Goal: Transaction & Acquisition: Purchase product/service

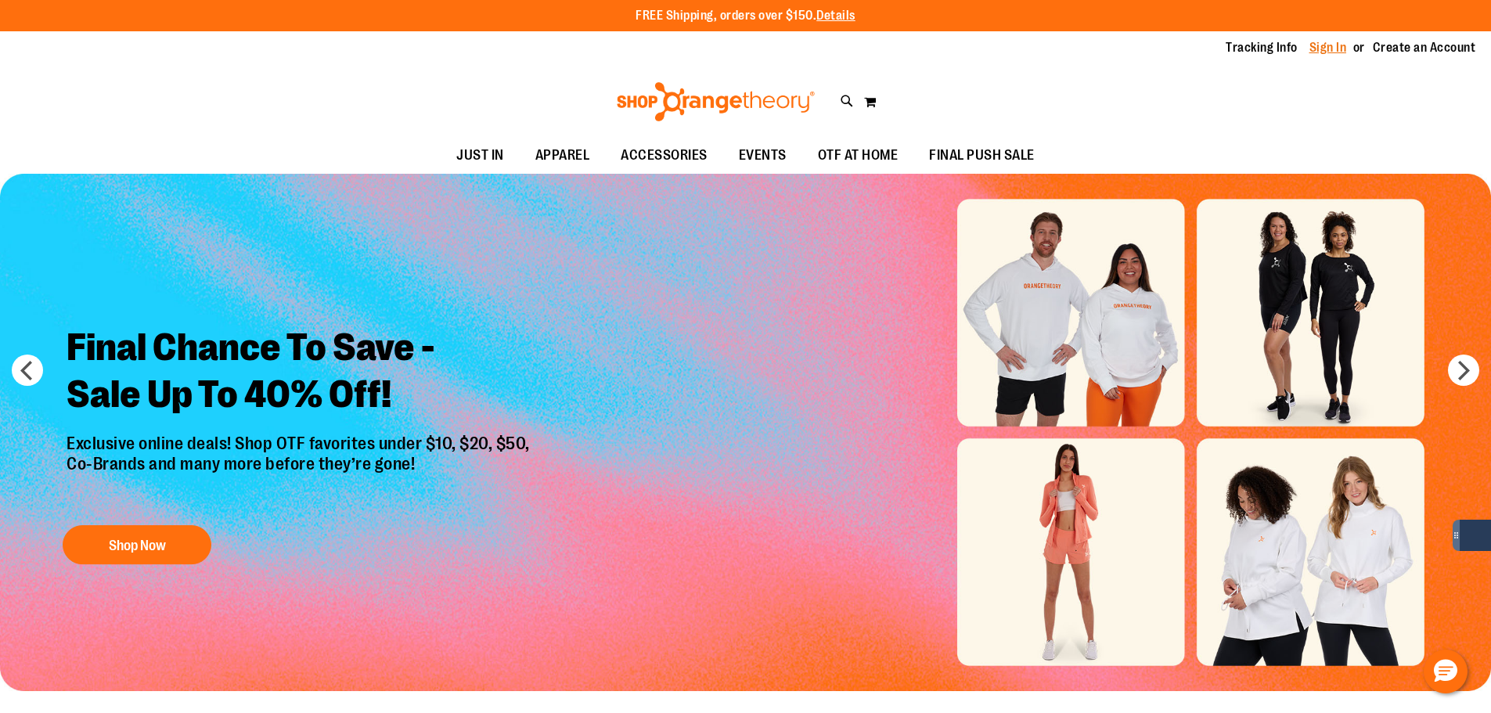
type input "**********"
click at [1311, 53] on link "Sign In" at bounding box center [1328, 47] width 38 height 17
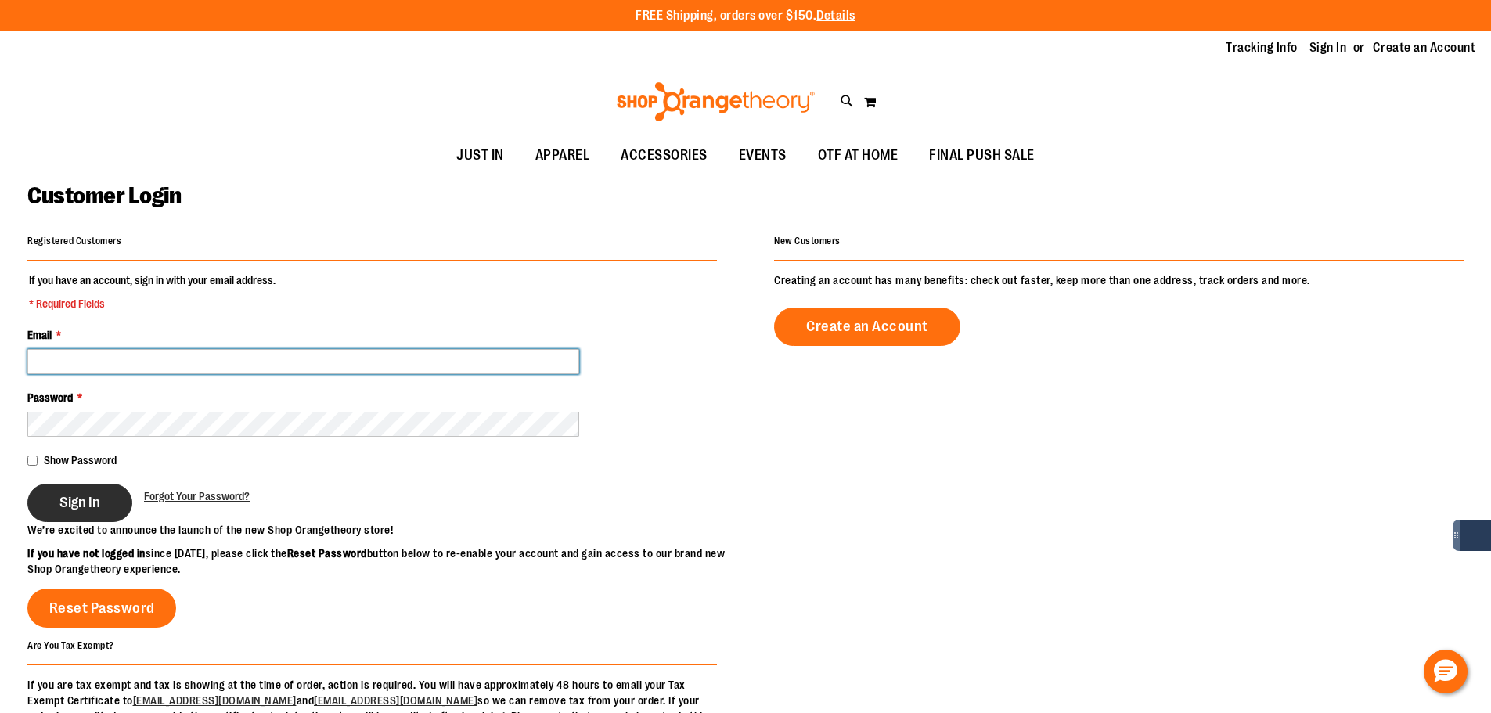
type input "**********"
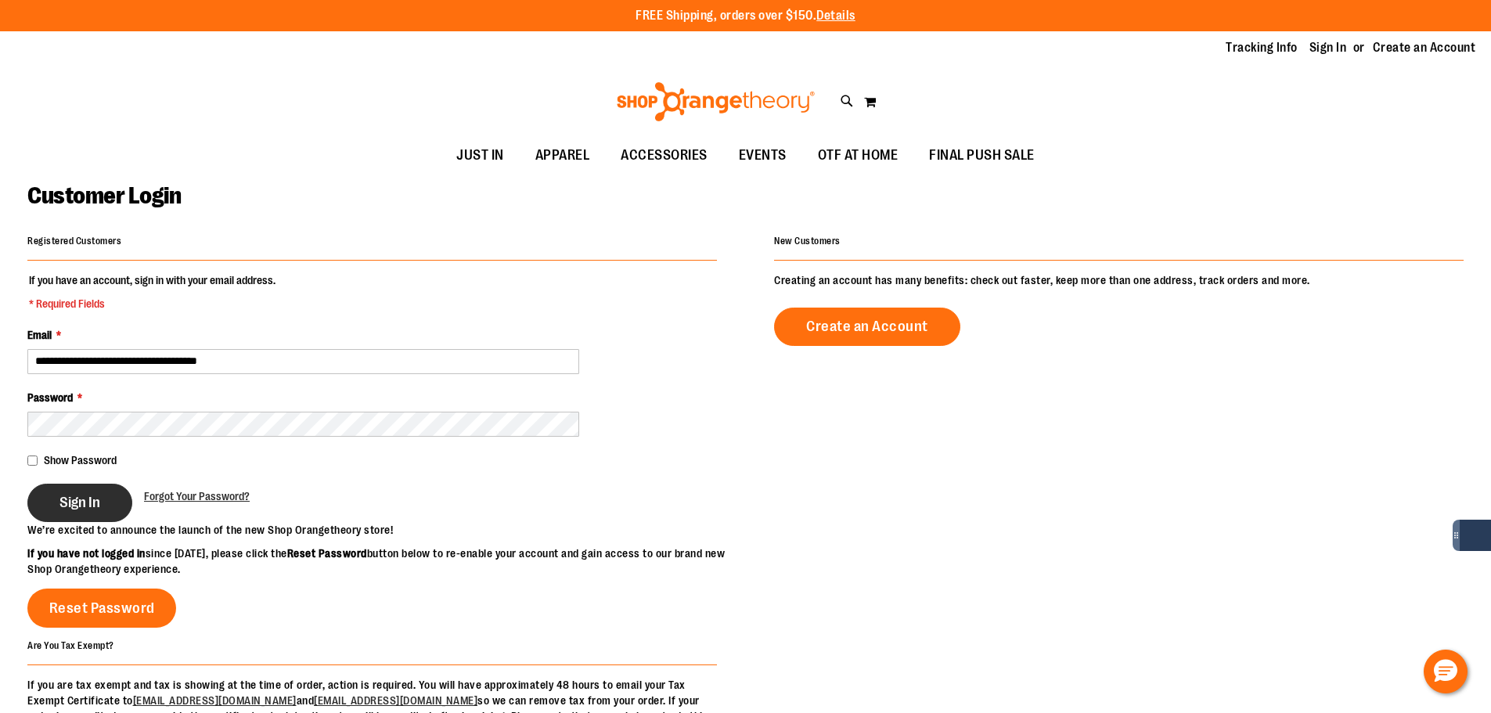
type input "**********"
click at [100, 503] on span "Sign In" at bounding box center [79, 502] width 41 height 17
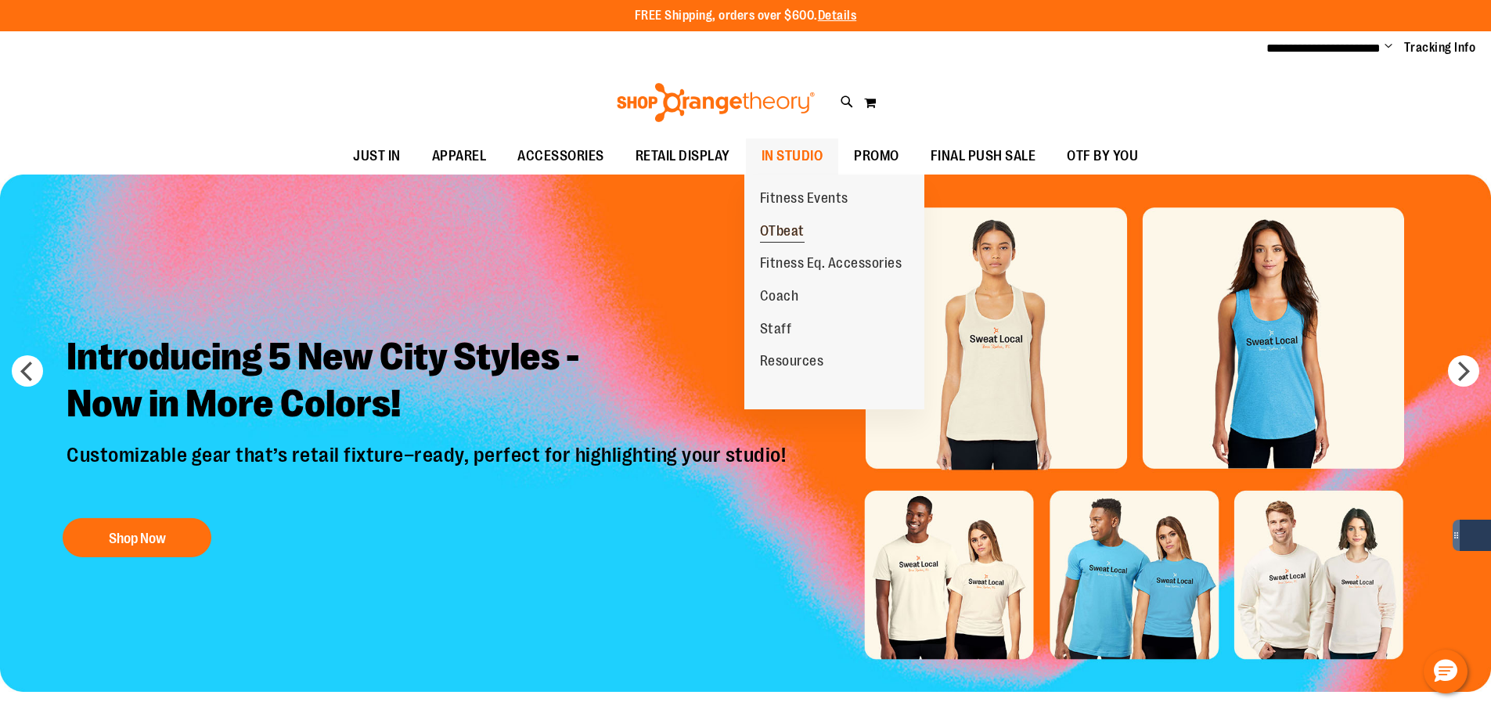
type input "**********"
click at [800, 219] on link "OTbeat" at bounding box center [782, 231] width 76 height 33
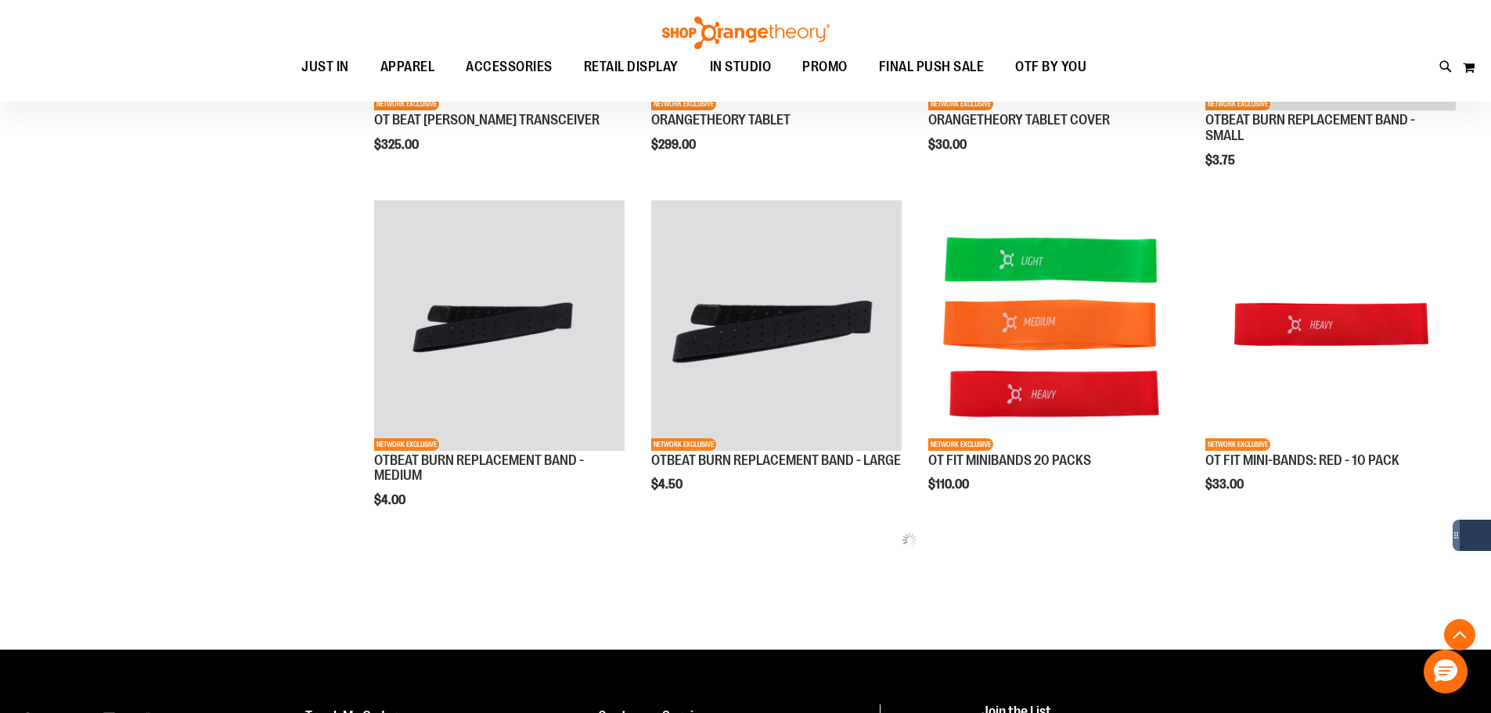
scroll to position [1251, 0]
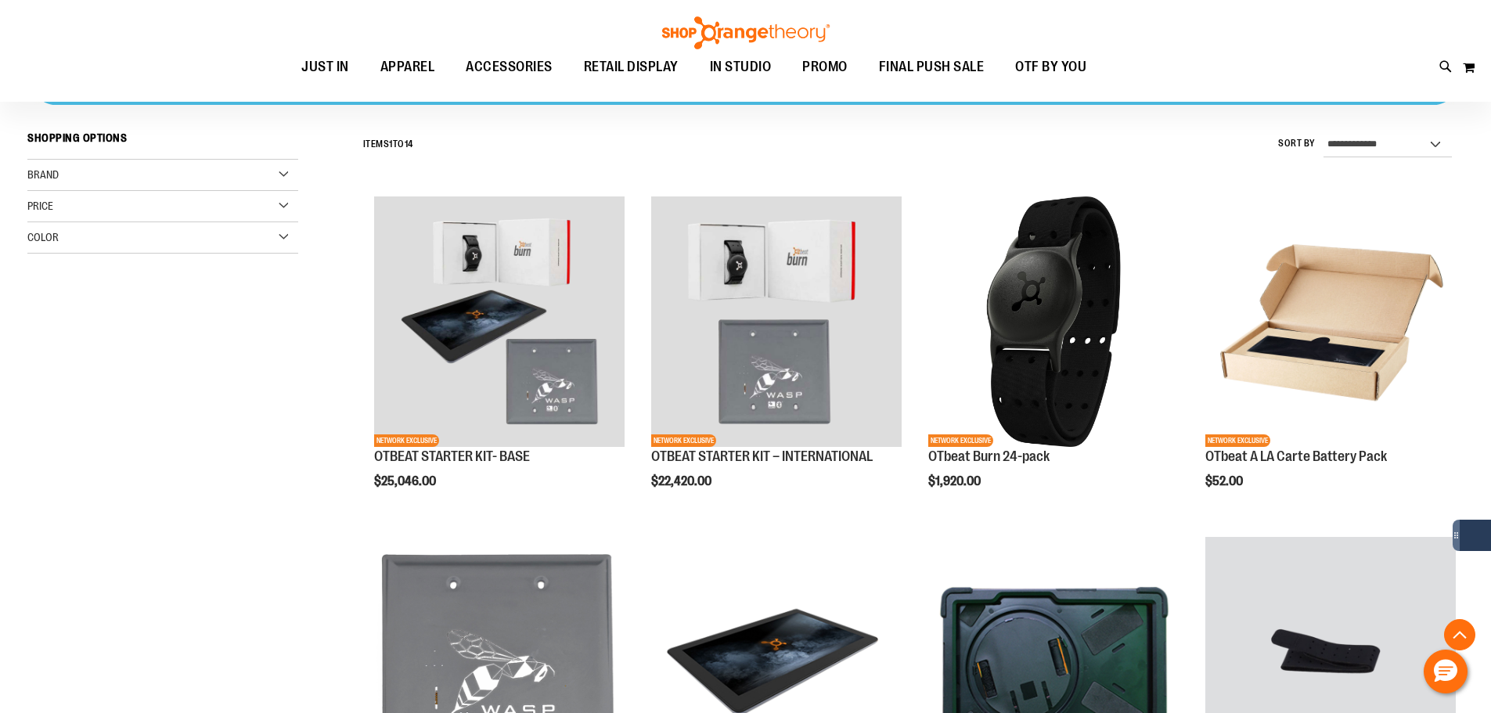
scroll to position [625, 0]
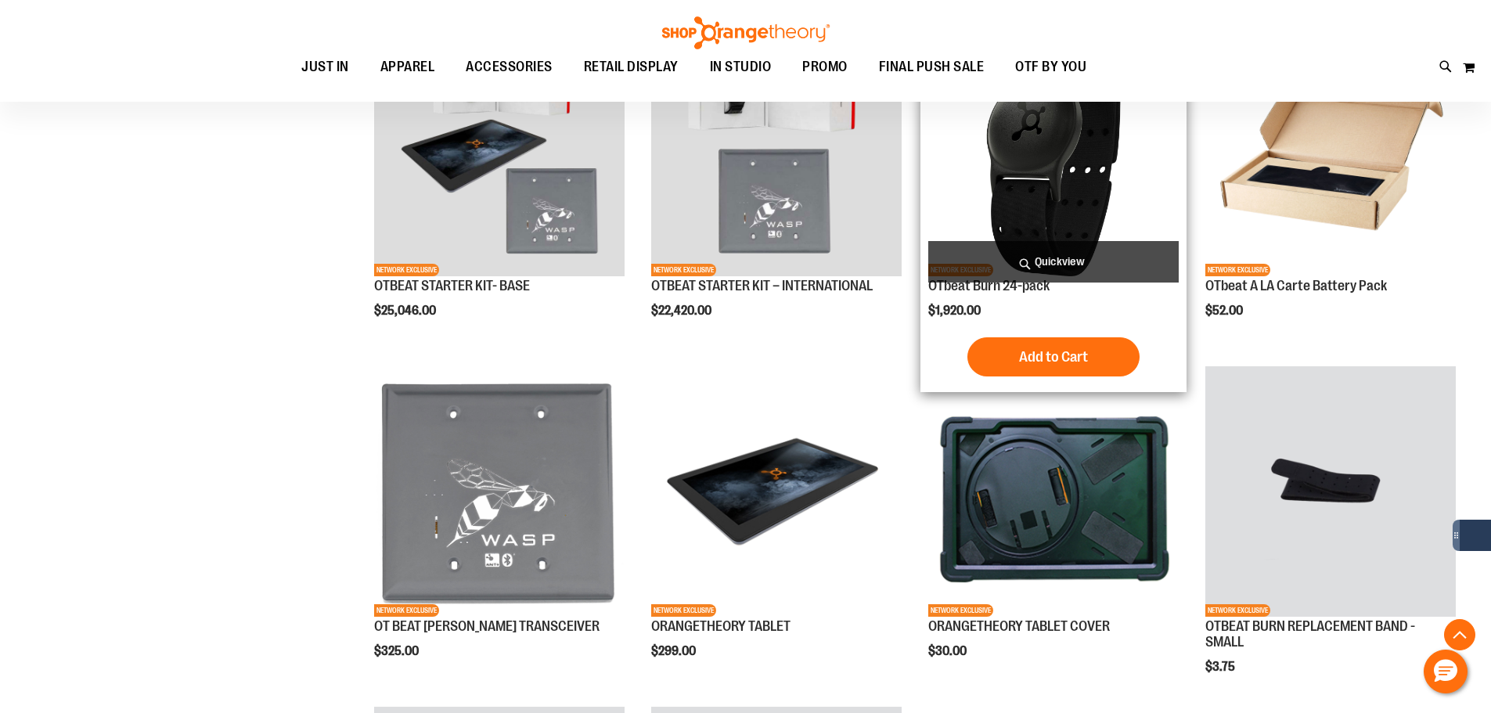
type input "**********"
click at [1025, 218] on img "product" at bounding box center [1053, 151] width 250 height 250
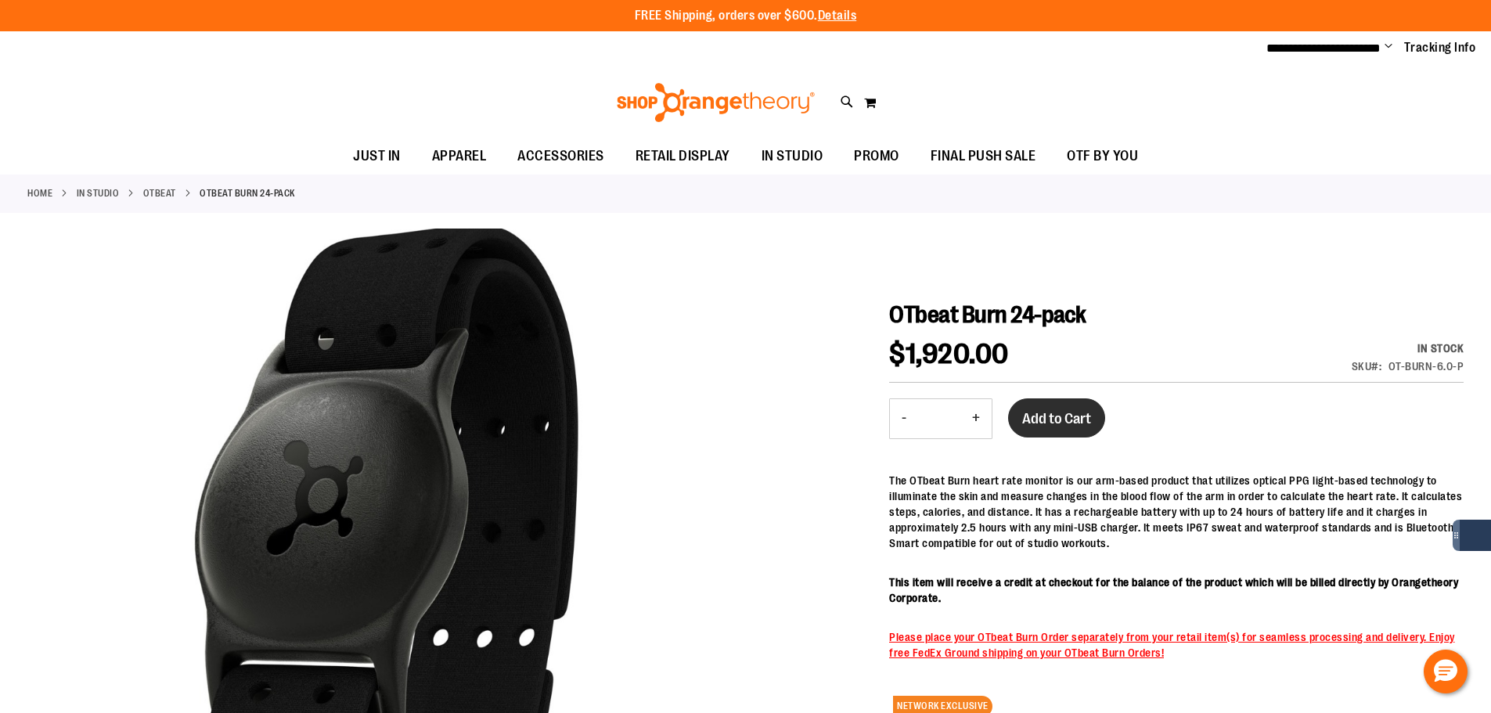
type input "**********"
click at [1073, 415] on span "Add to Cart" at bounding box center [1056, 418] width 69 height 17
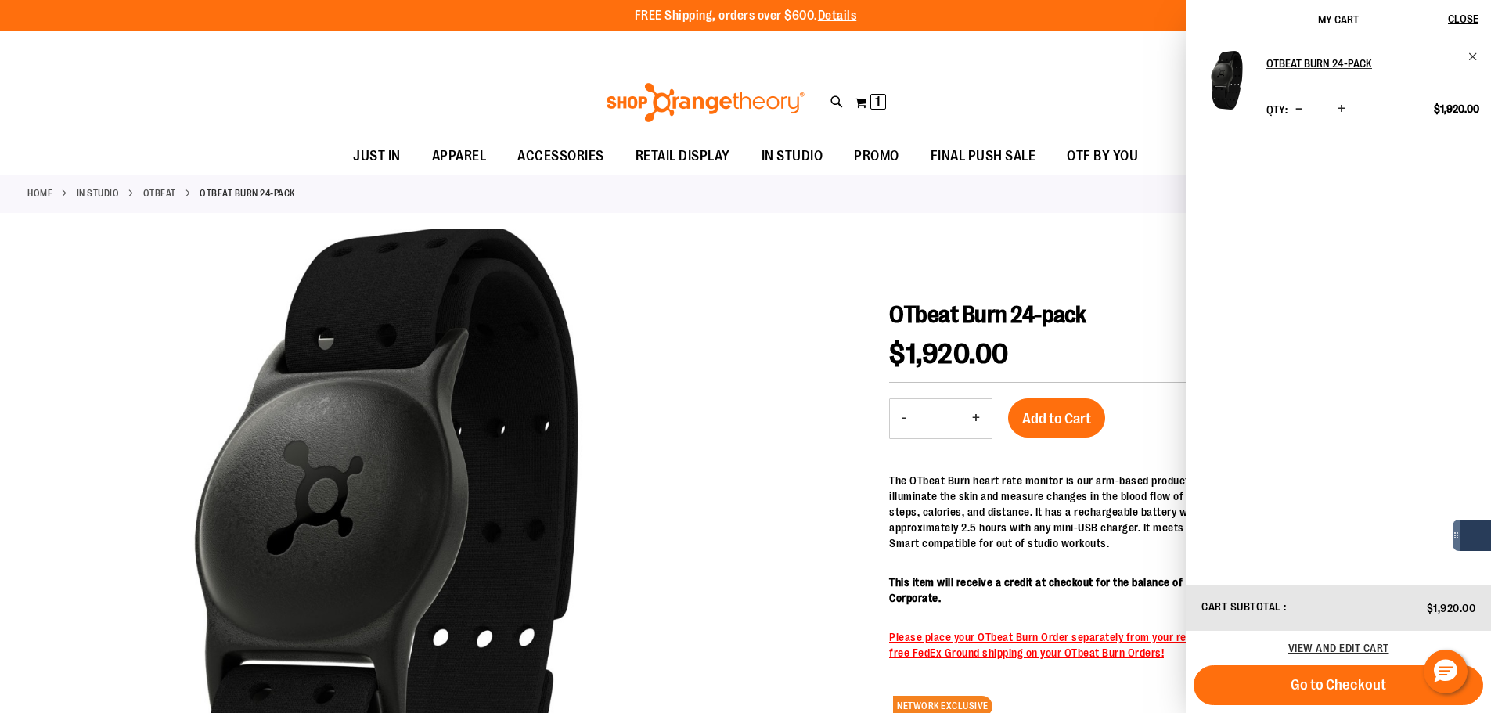
click at [795, 297] on div at bounding box center [745, 597] width 1436 height 738
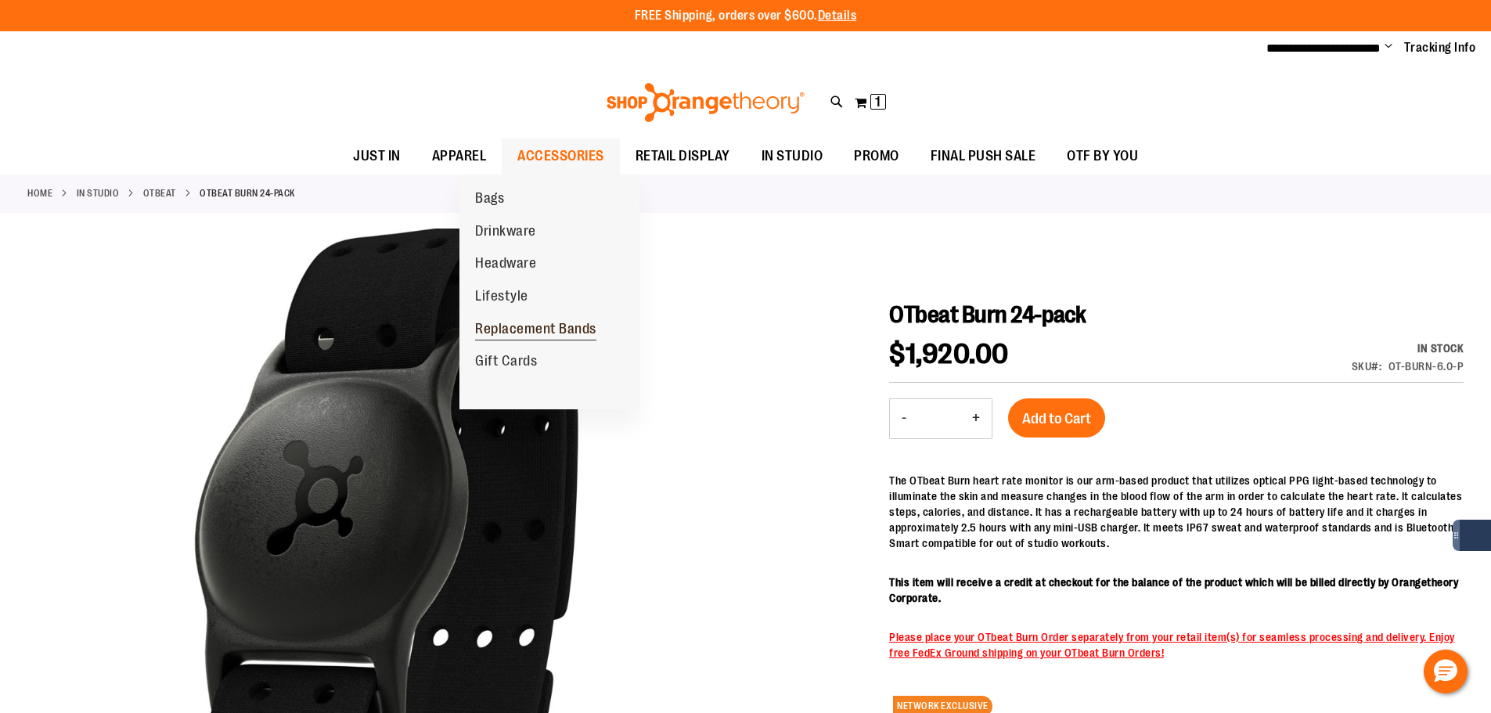
click at [536, 327] on span "Replacement Bands" at bounding box center [535, 331] width 121 height 20
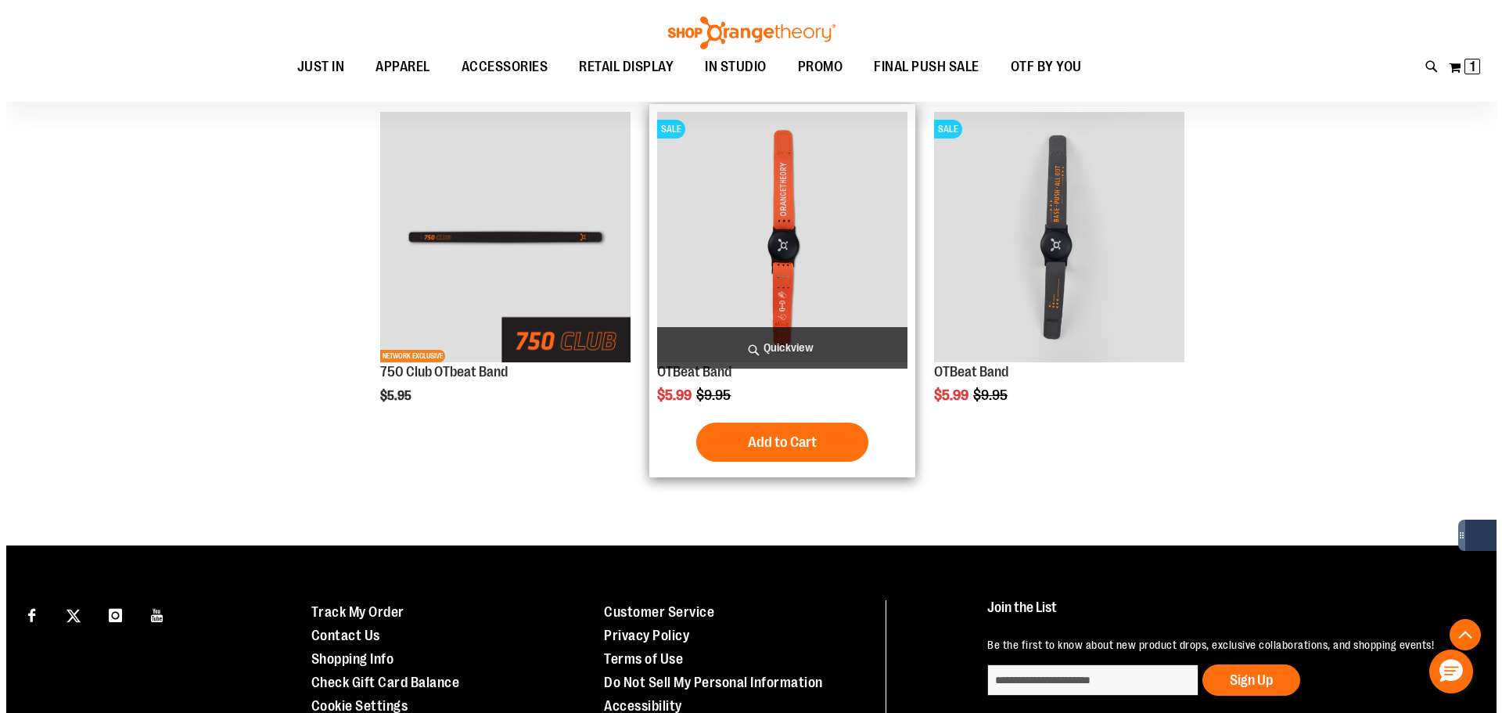
scroll to position [860, 0]
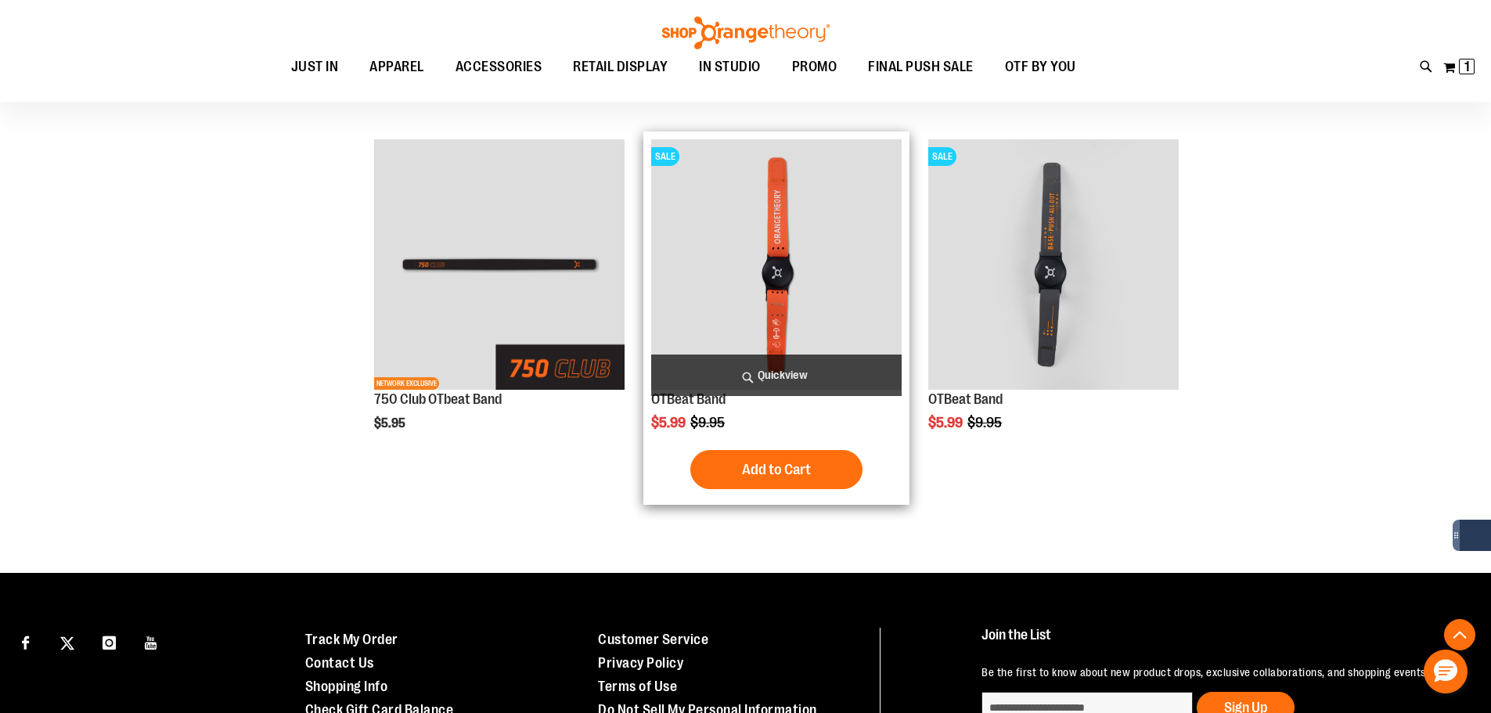
type input "**********"
click at [792, 384] on span "Quickview" at bounding box center [776, 374] width 250 height 41
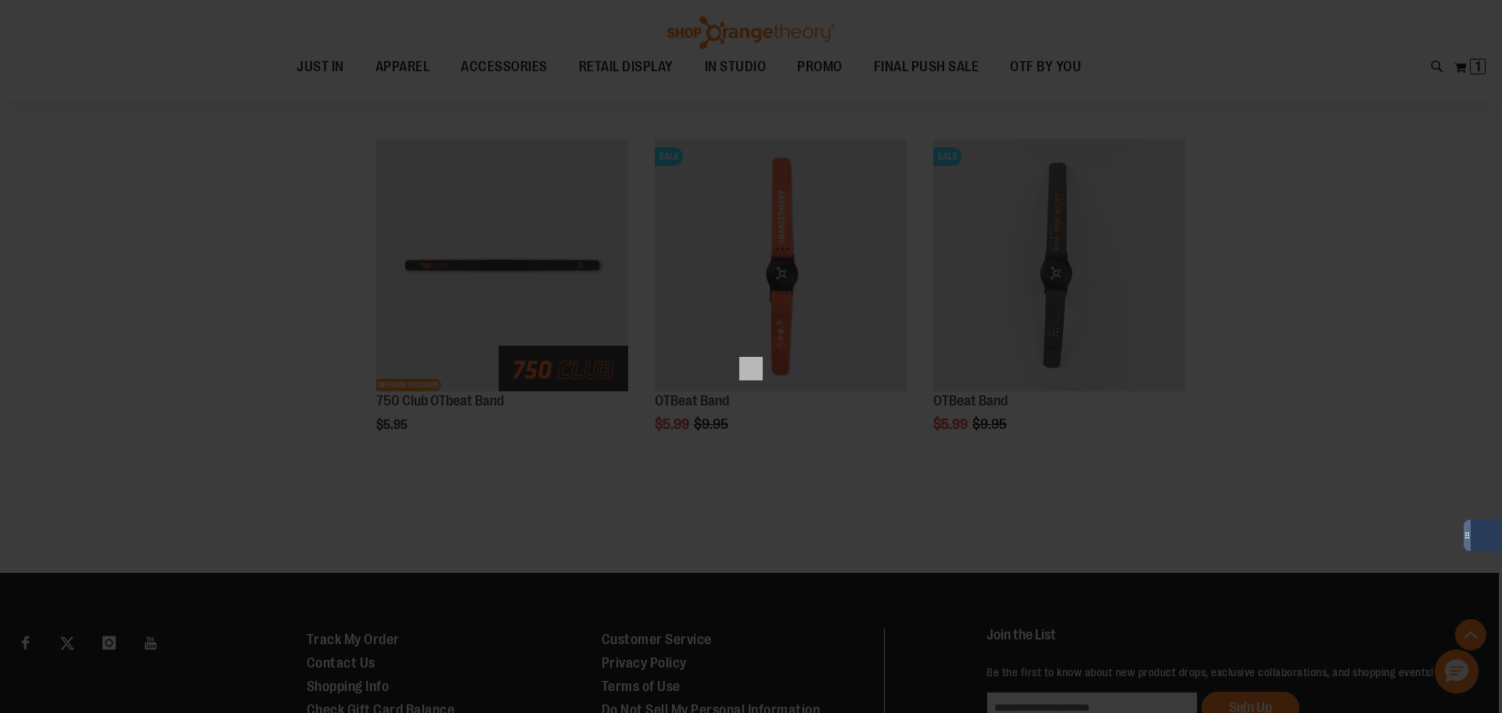
scroll to position [0, 0]
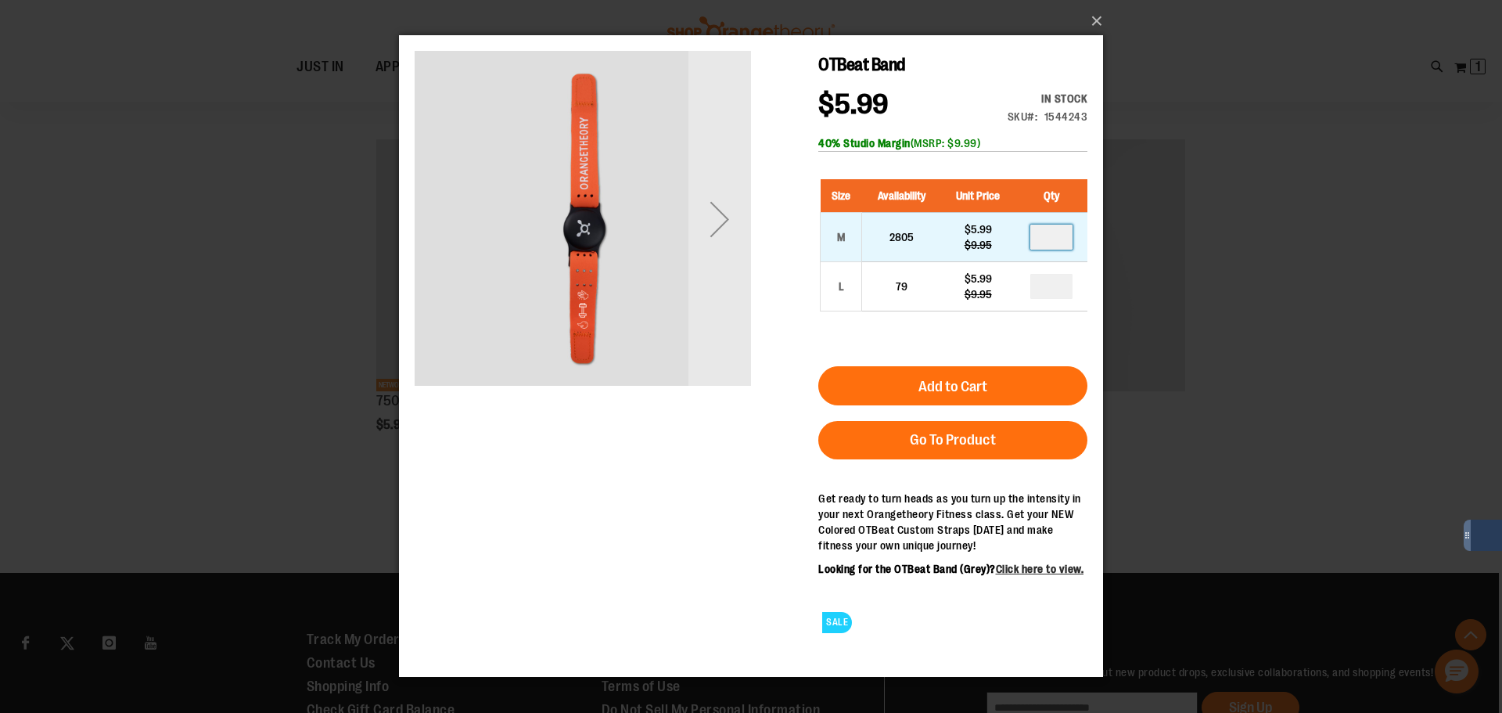
click at [1059, 230] on input "number" at bounding box center [1051, 237] width 42 height 25
type input "*"
click at [937, 329] on div "Size Availability Unit Price Qty M 2805 $5.99 $9.95 * L 79 $5.99" at bounding box center [952, 257] width 269 height 187
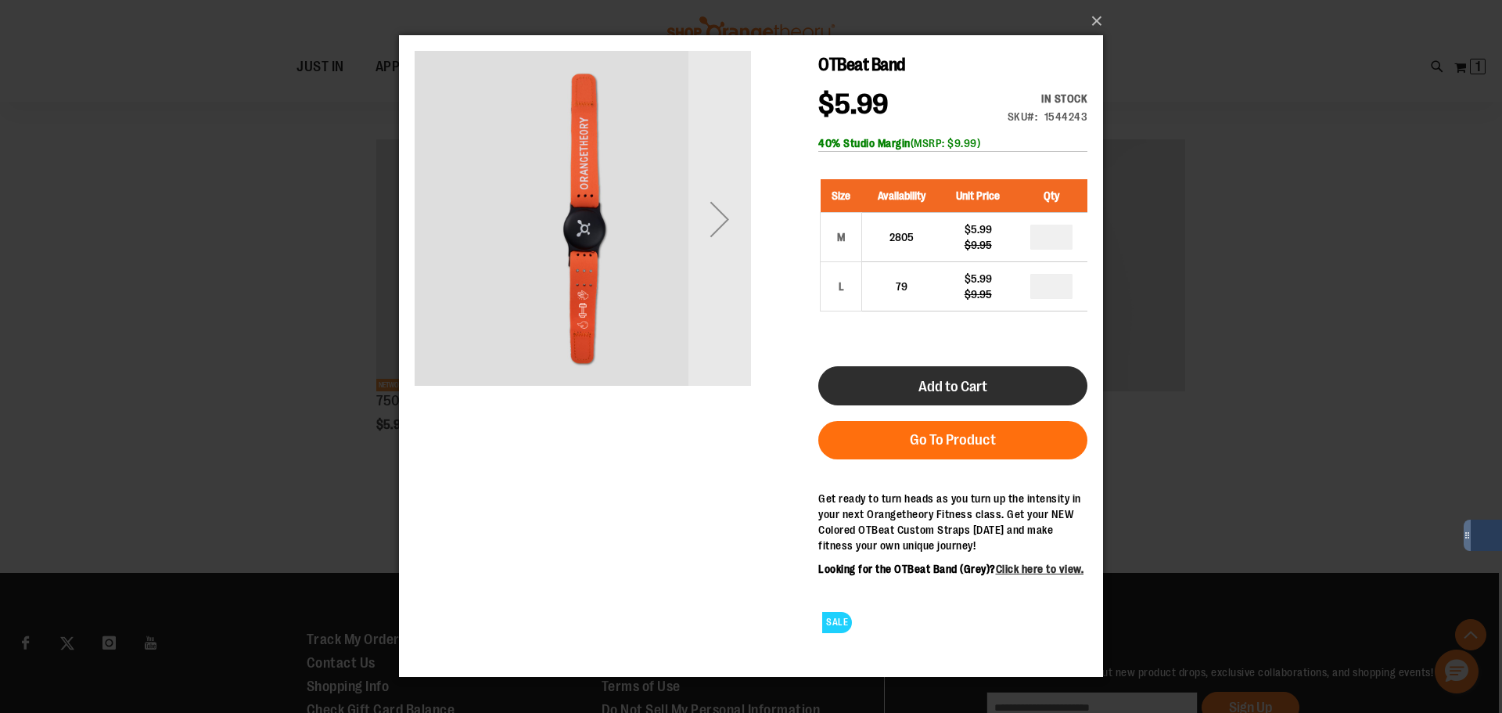
click at [955, 387] on span "Add to Cart" at bounding box center [953, 386] width 69 height 17
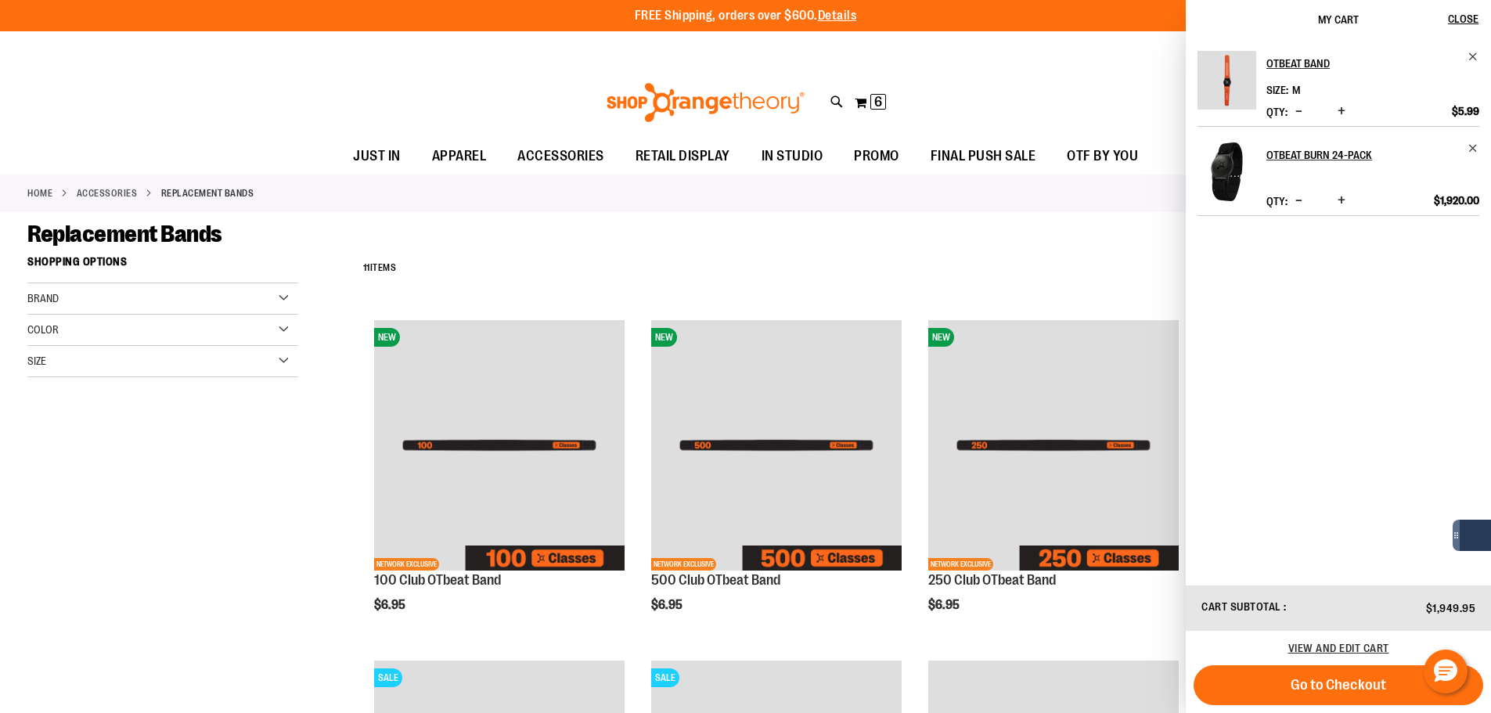
click at [696, 245] on div "Replacement Bands" at bounding box center [745, 234] width 1436 height 28
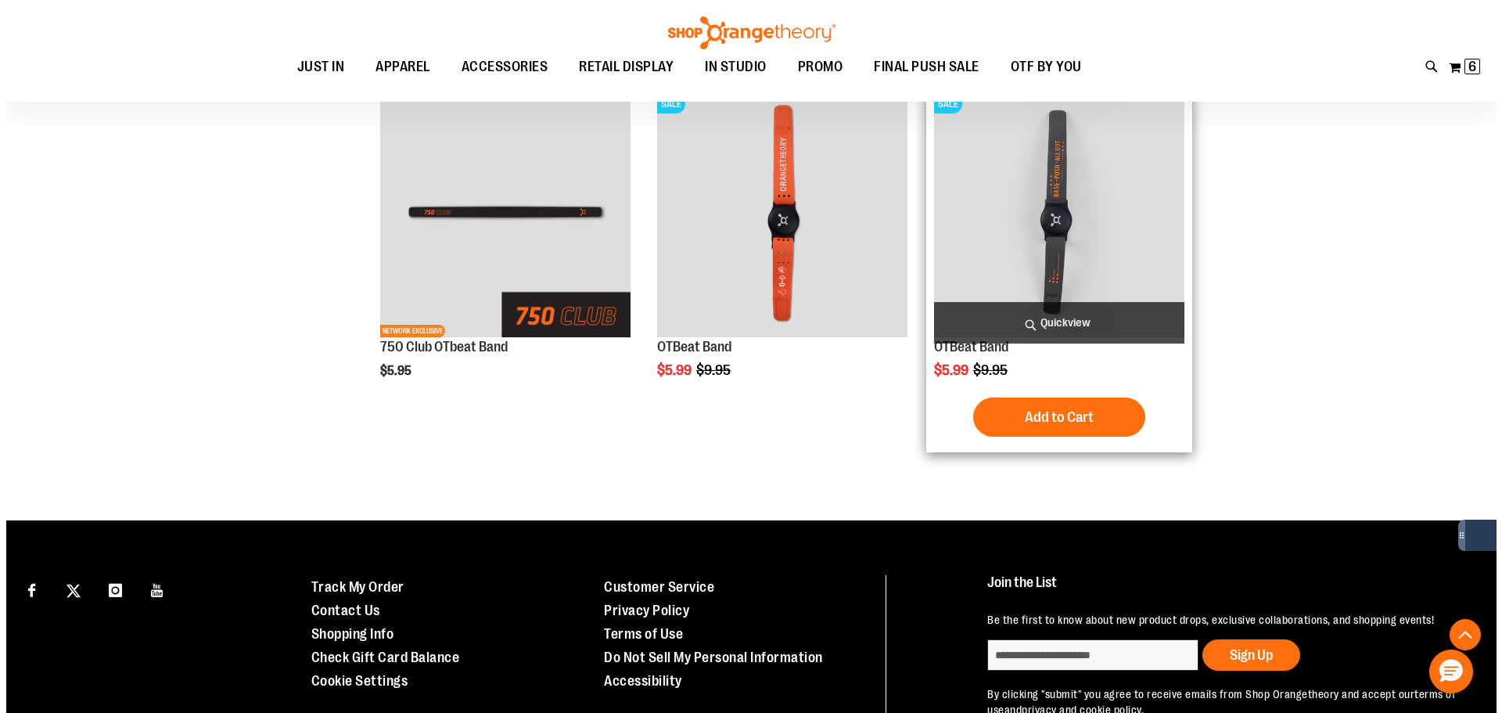
scroll to position [715, 0]
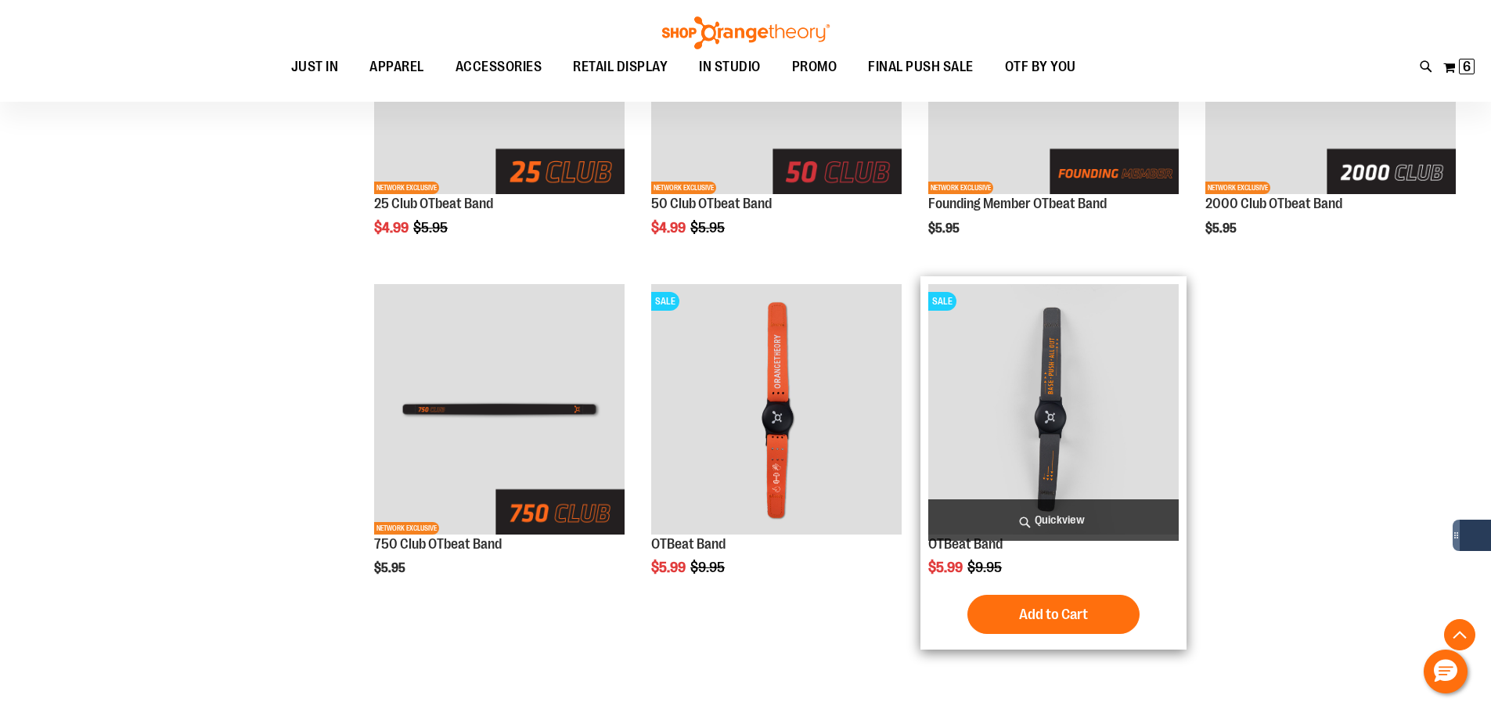
click at [1052, 513] on span "Quickview" at bounding box center [1053, 519] width 250 height 41
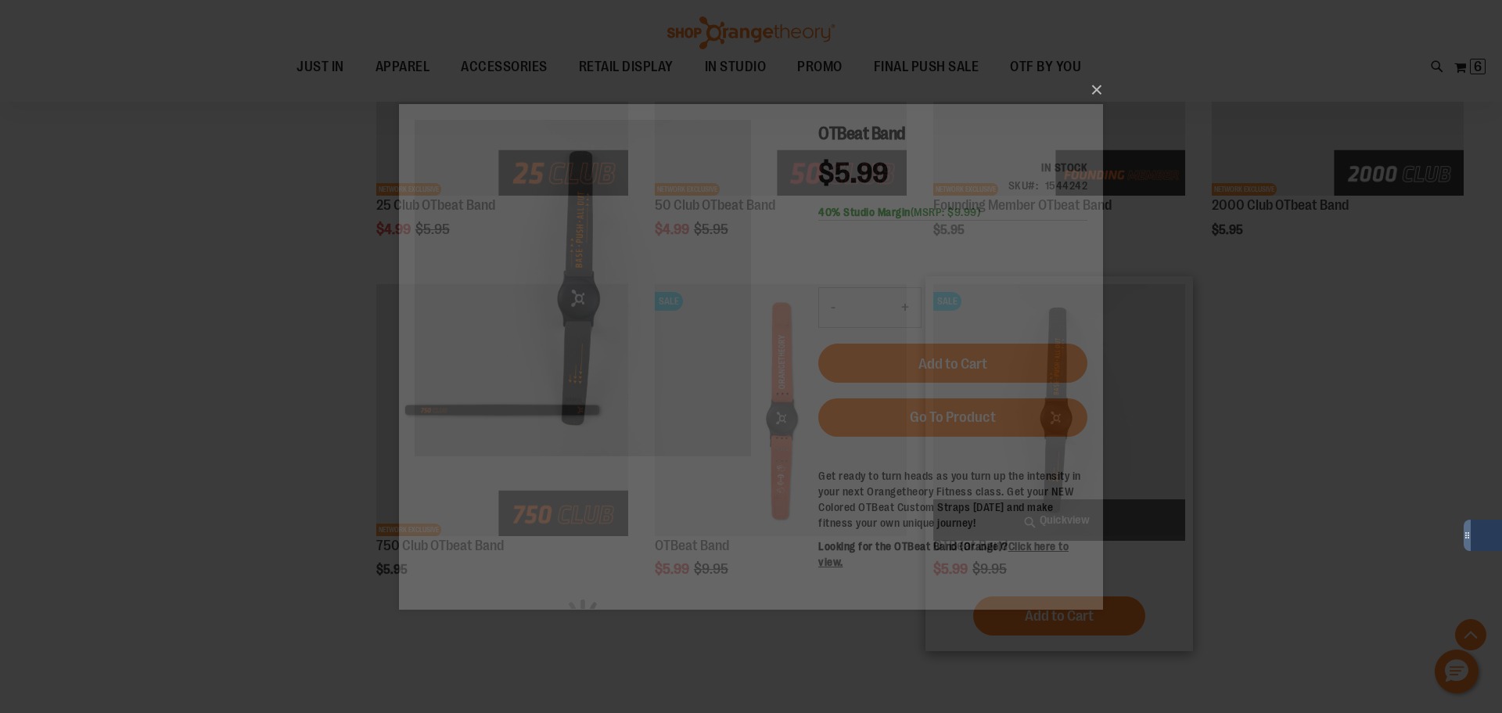
scroll to position [0, 0]
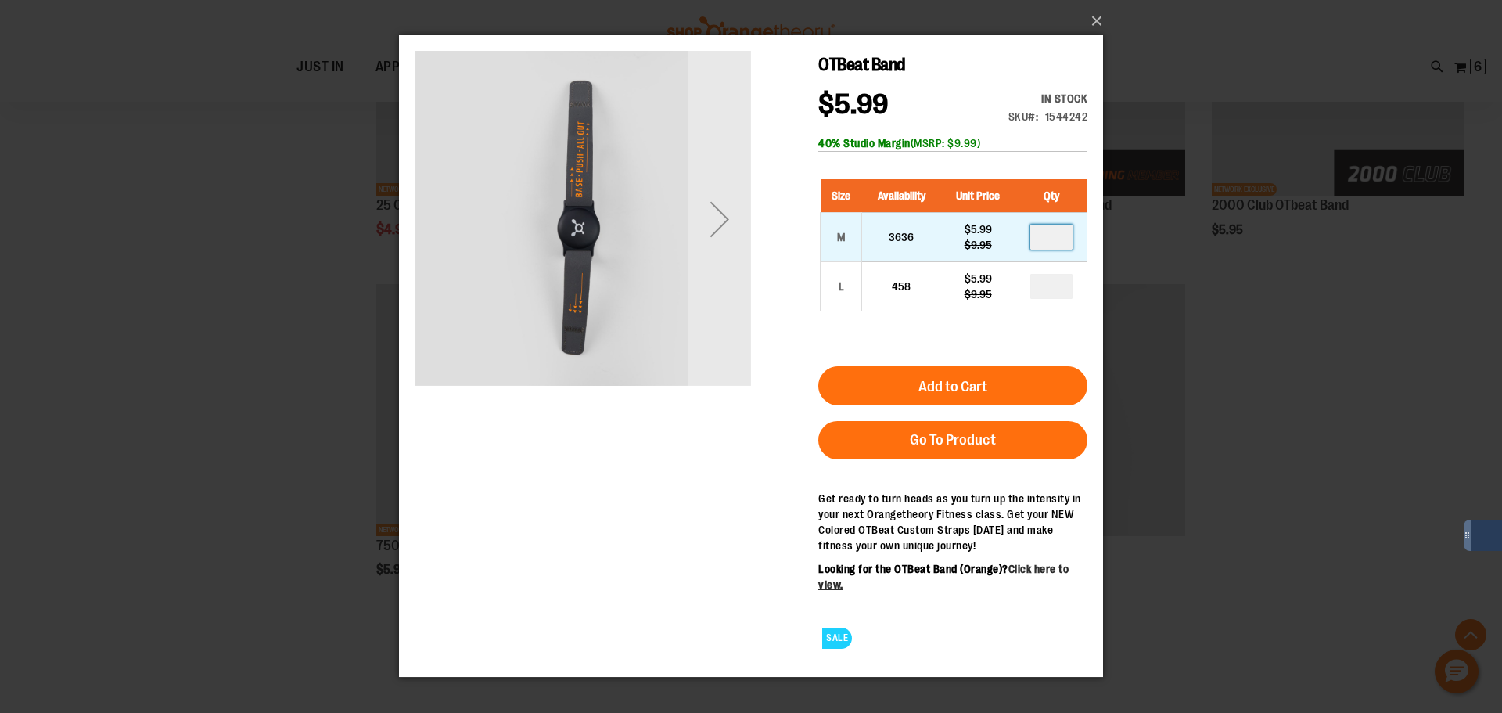
drag, startPoint x: 1056, startPoint y: 232, endPoint x: 1038, endPoint y: 230, distance: 18.1
click at [1038, 230] on input "number" at bounding box center [1051, 237] width 42 height 25
type input "*"
click at [1016, 351] on div "Size Availability Unit Price Qty M 3636 $5.99 $9.95 * L 458 $5.99" at bounding box center [952, 257] width 269 height 187
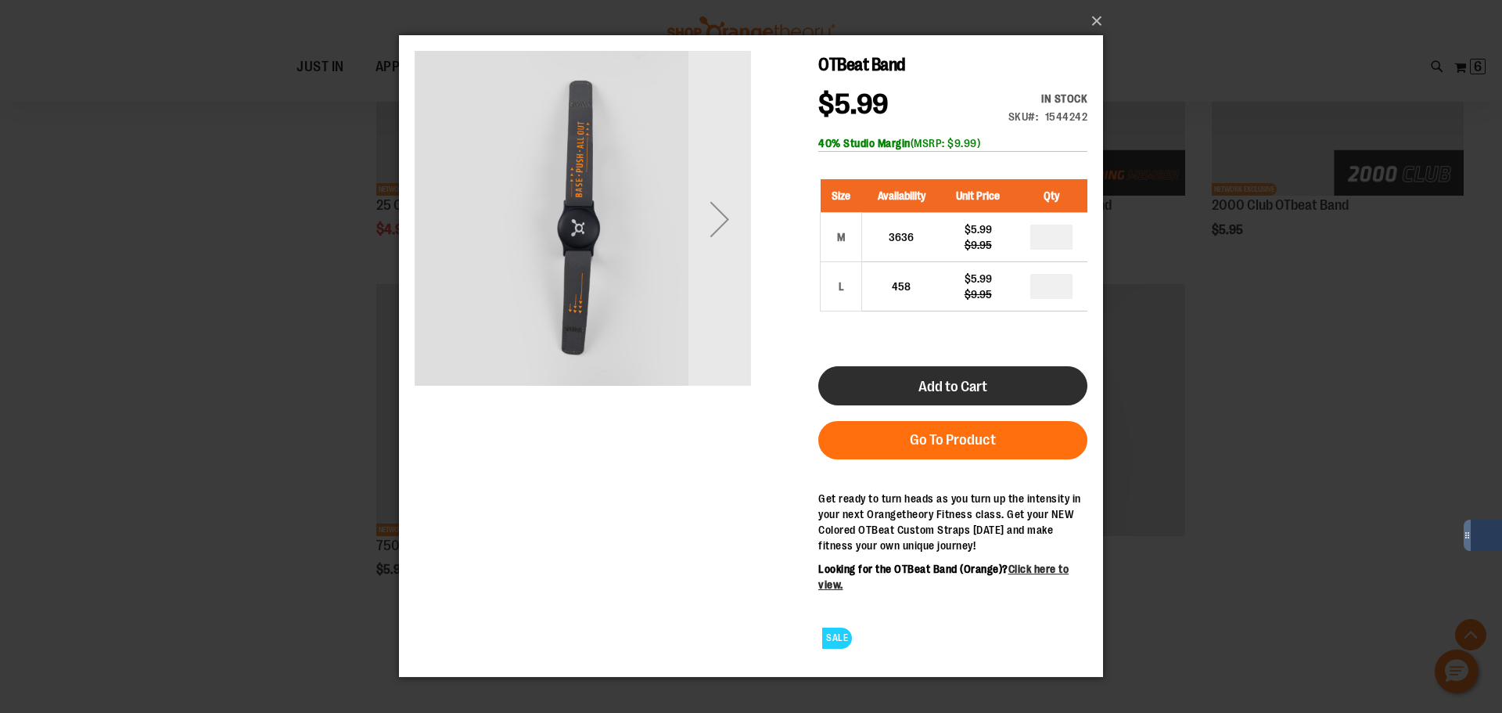
click at [933, 401] on button "Add to Cart" at bounding box center [952, 385] width 269 height 39
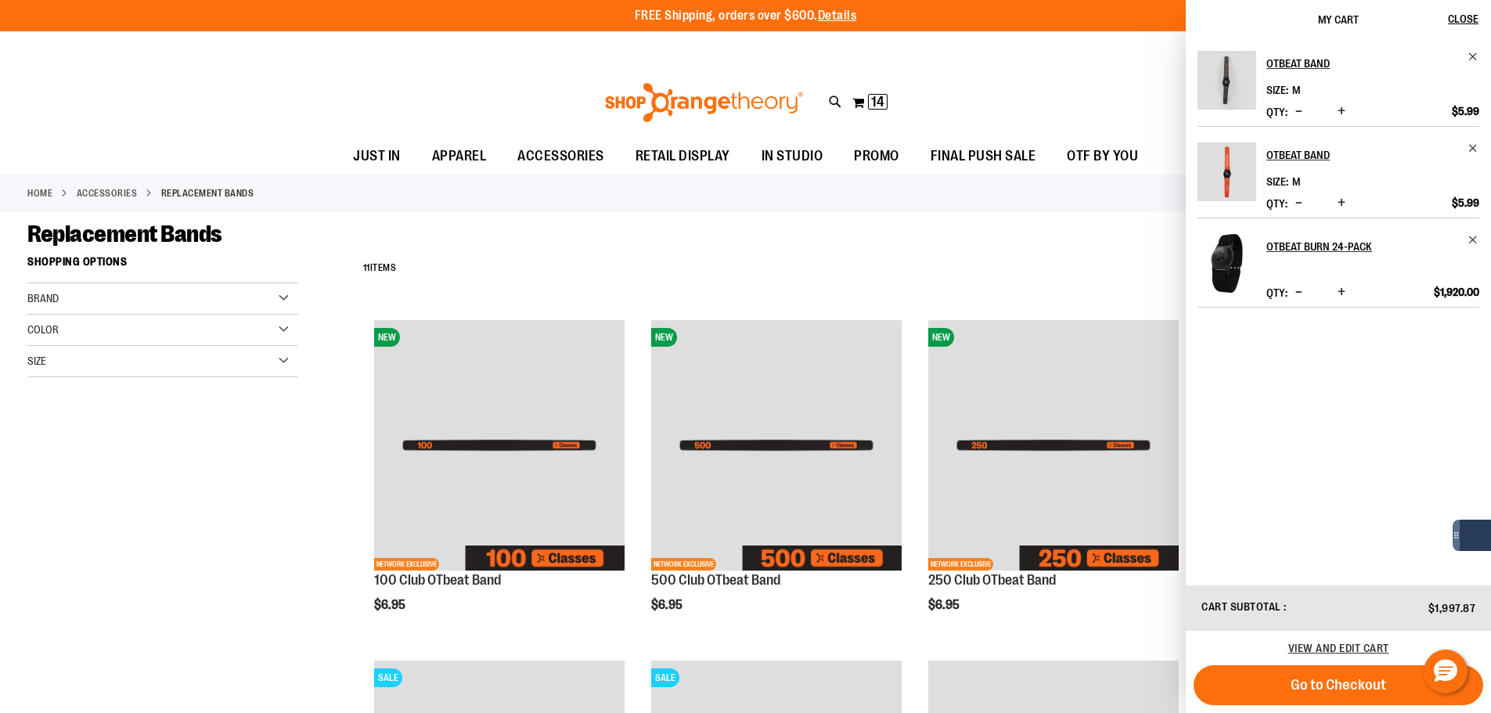
click at [1345, 202] on span "Increase product quantity" at bounding box center [1341, 203] width 8 height 16
click at [1343, 204] on span "Increase product quantity" at bounding box center [1341, 203] width 8 height 16
click at [1045, 241] on div "Replacement Bands" at bounding box center [745, 234] width 1436 height 28
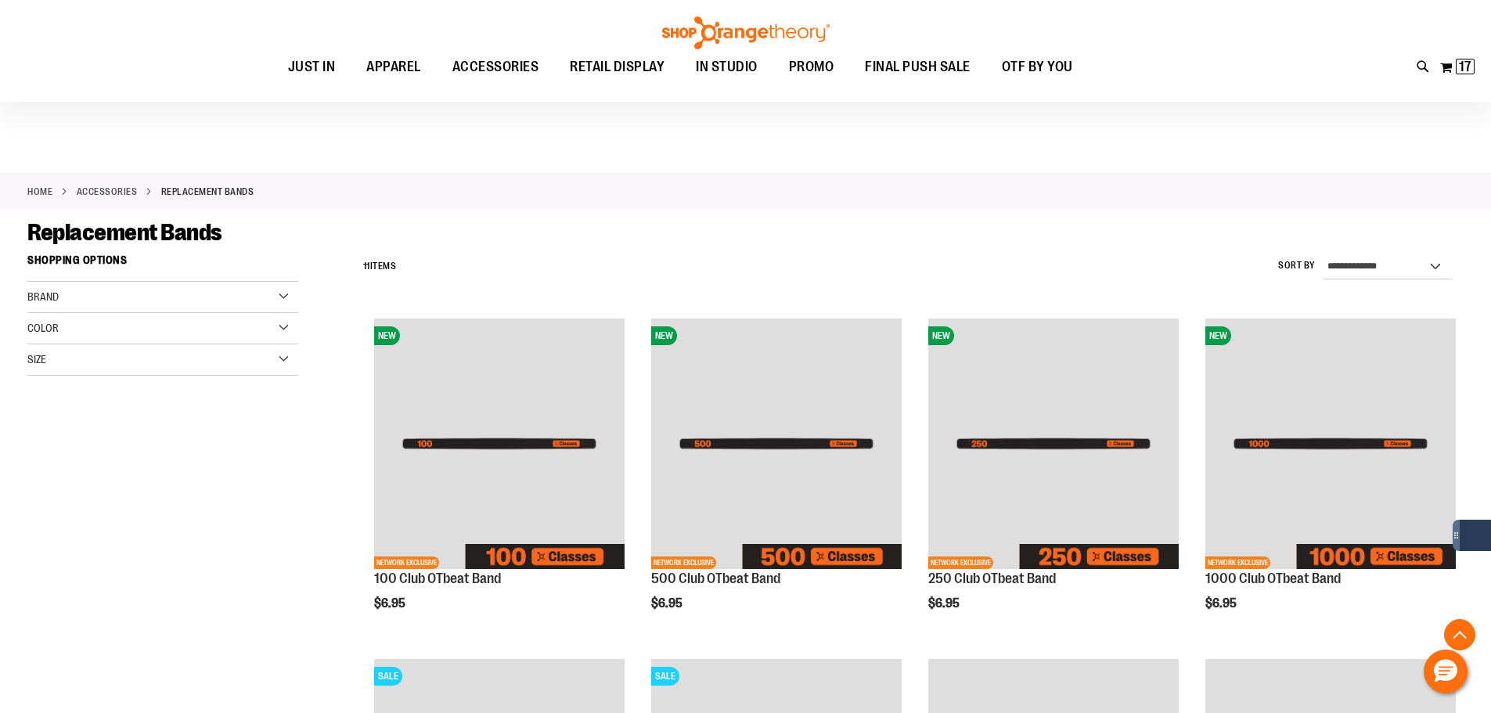
scroll to position [1028, 0]
